Goal: Book appointment/travel/reservation

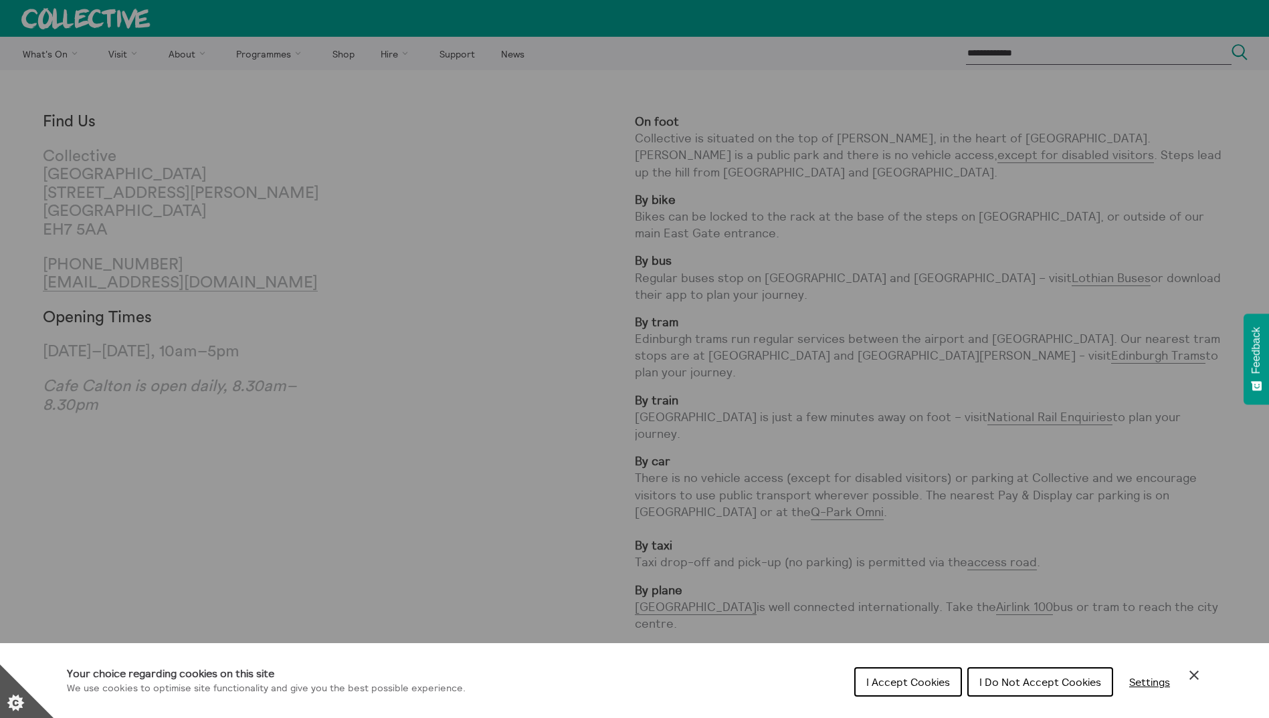
click at [898, 686] on span "I Accept Cookies" at bounding box center [908, 682] width 84 height 13
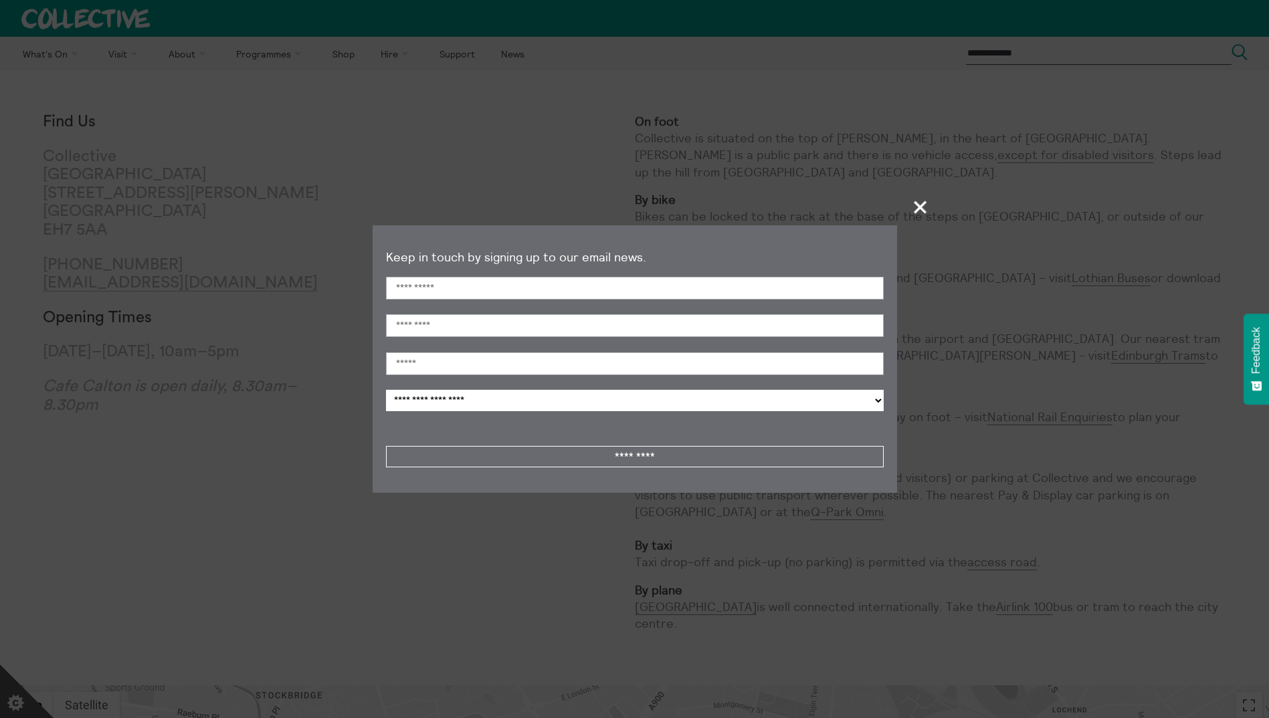
click at [918, 207] on span "+" at bounding box center [920, 206] width 39 height 39
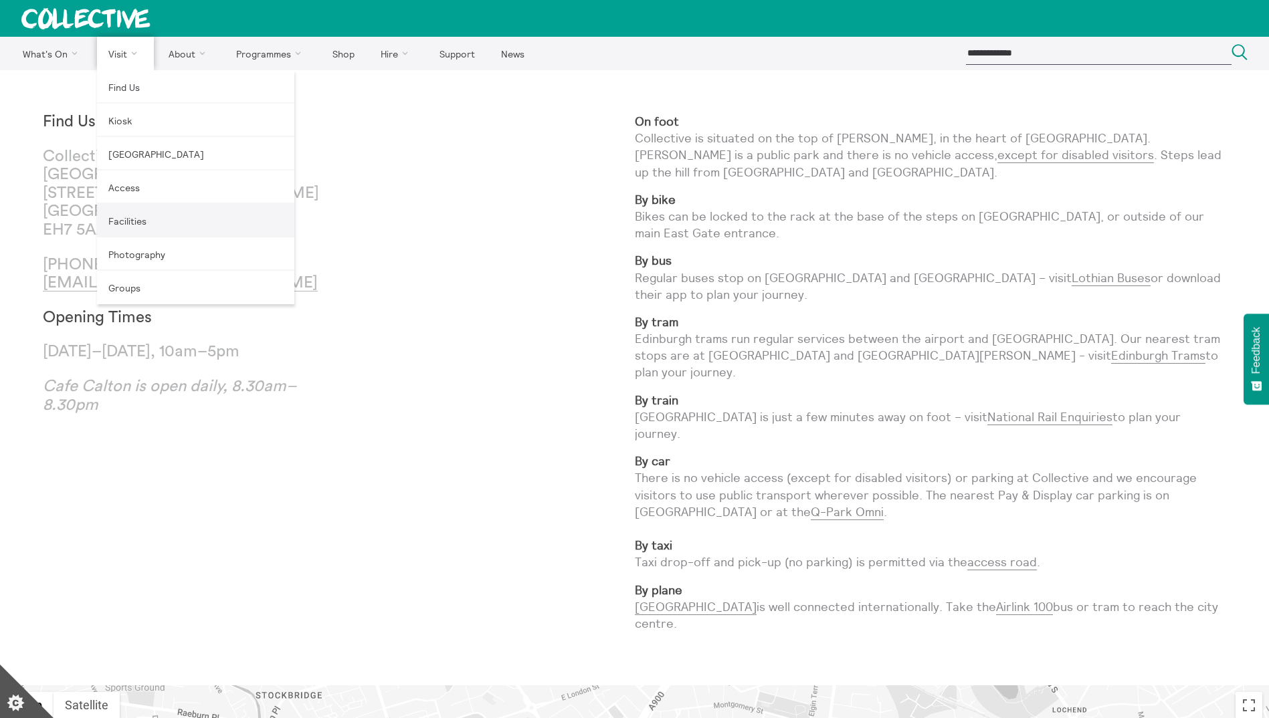
click at [124, 217] on link "Facilities" at bounding box center [195, 220] width 197 height 33
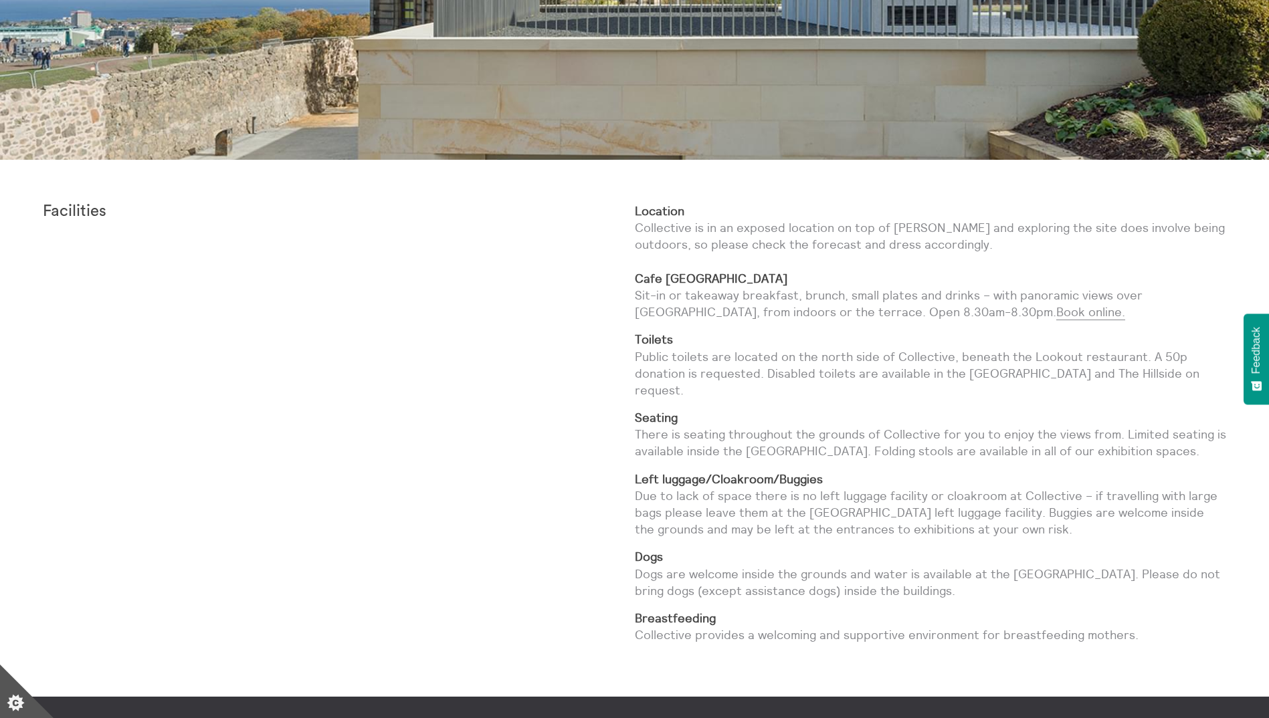
scroll to position [535, 0]
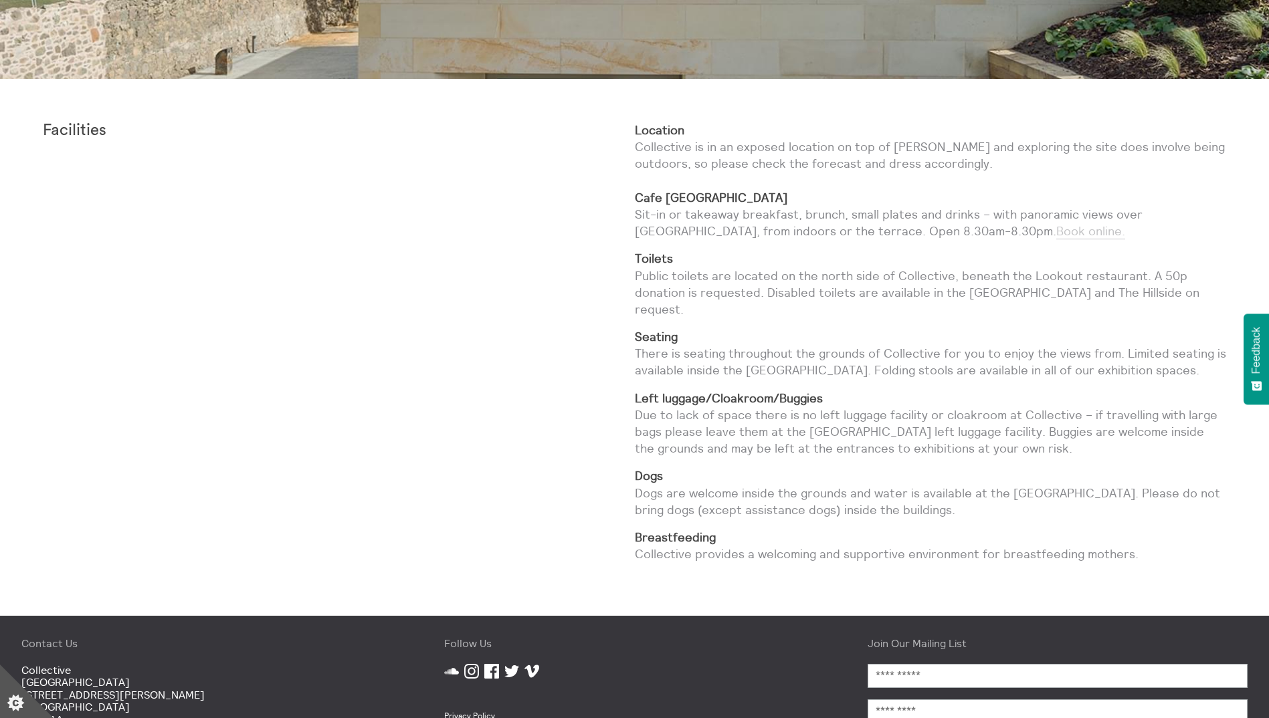
click at [1056, 235] on link "Book online." at bounding box center [1090, 231] width 69 height 16
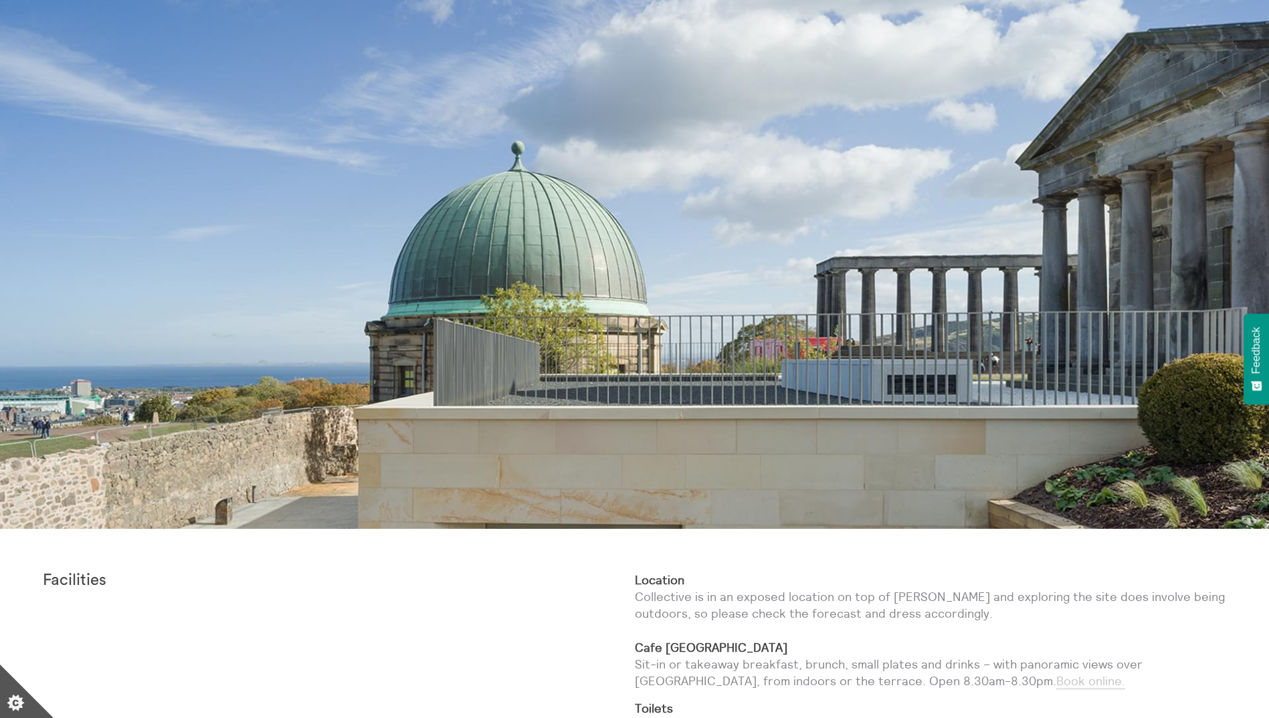
scroll to position [0, 0]
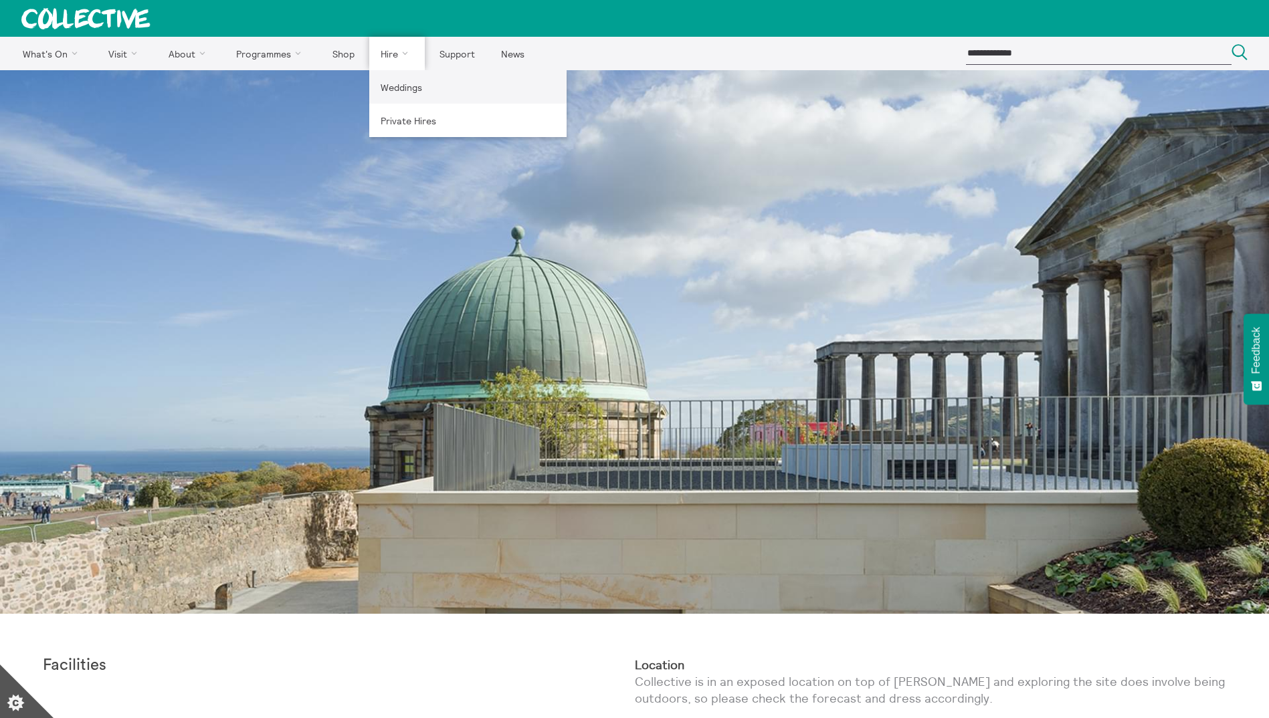
click at [401, 84] on link "Weddings" at bounding box center [467, 86] width 197 height 33
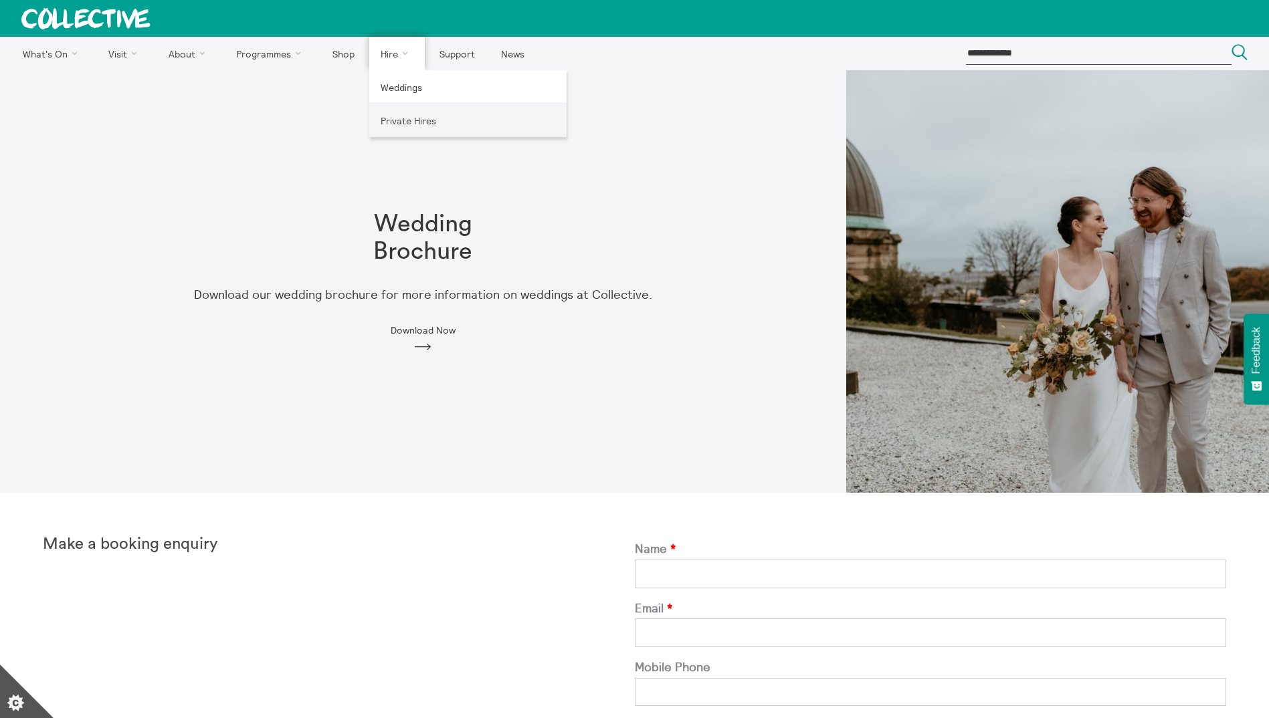
click at [404, 121] on link "Private Hires" at bounding box center [467, 120] width 197 height 33
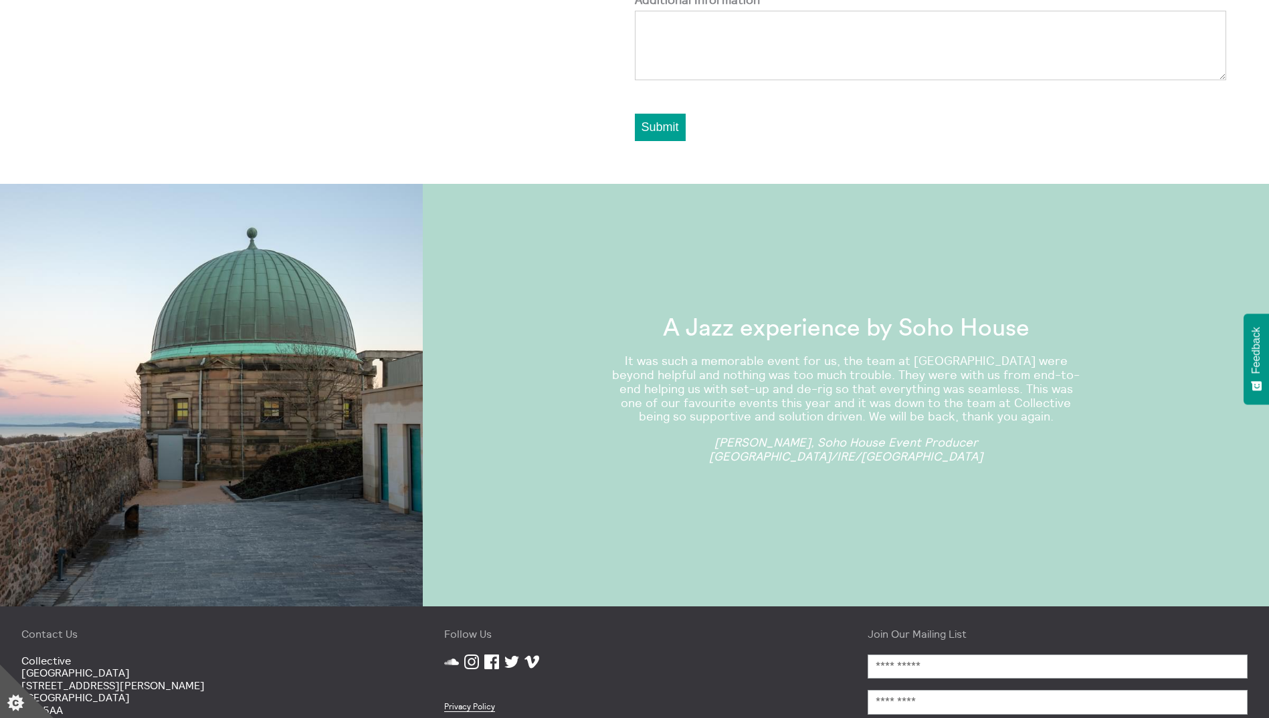
scroll to position [1137, 0]
